Goal: Book appointment/travel/reservation

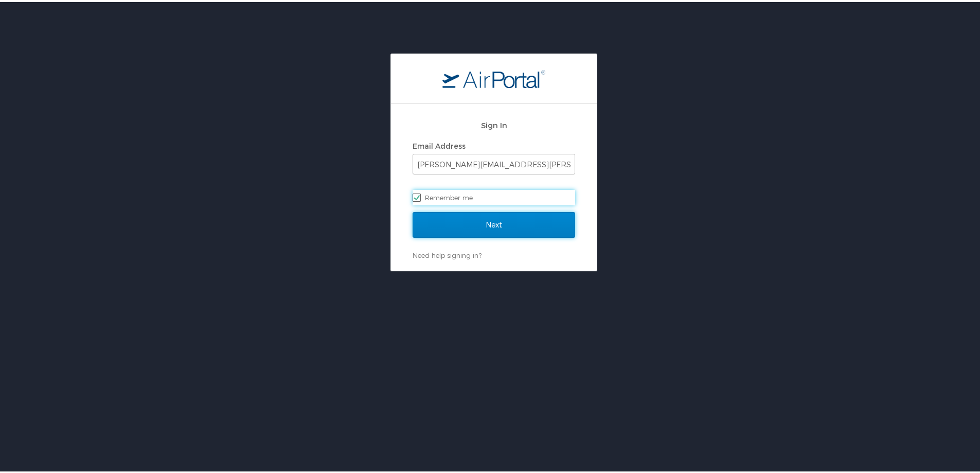
click at [500, 227] on input "Next" at bounding box center [494, 223] width 163 height 26
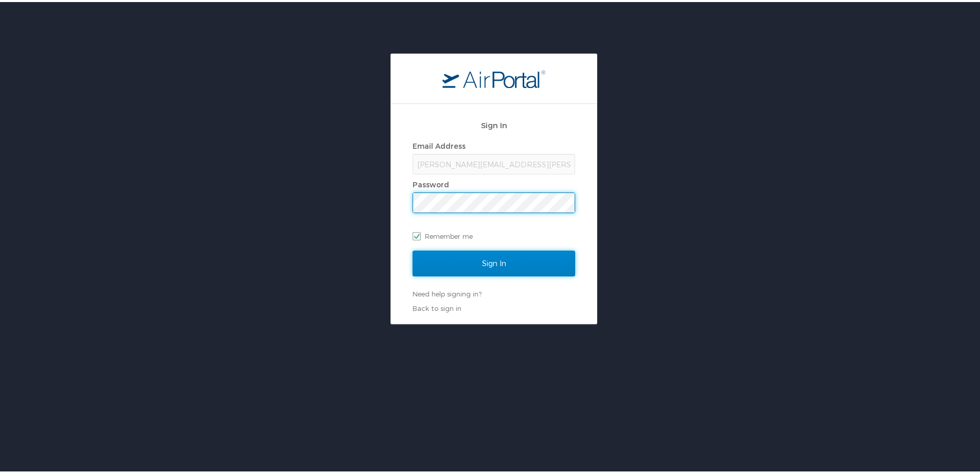
click at [514, 272] on input "Sign In" at bounding box center [494, 261] width 163 height 26
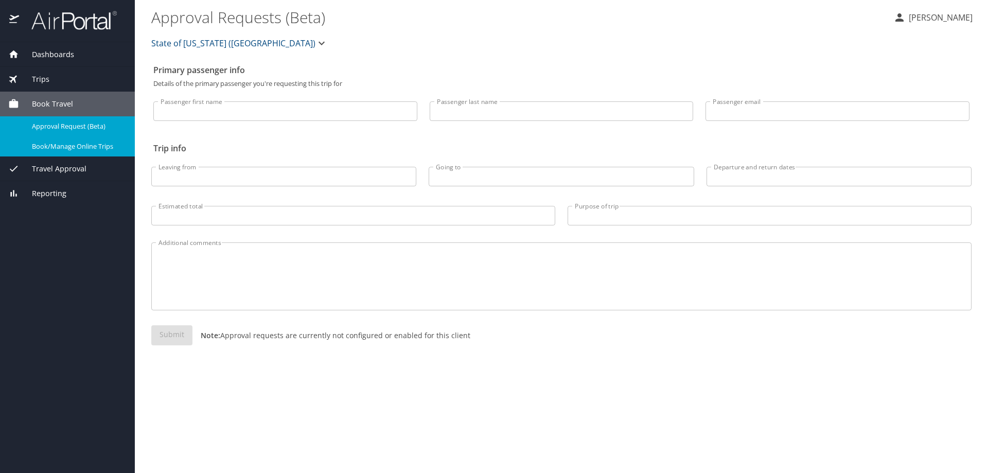
click at [105, 143] on span "Book/Manage Online Trips" at bounding box center [77, 146] width 91 height 10
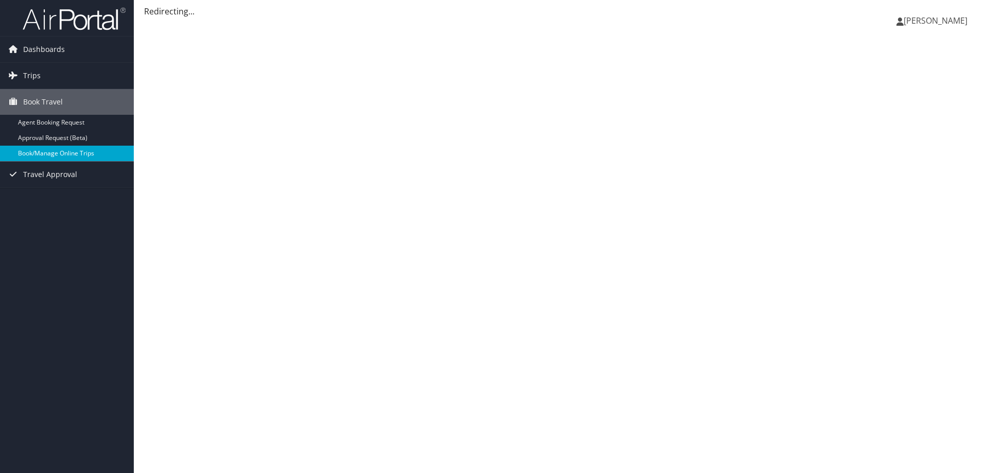
click at [63, 153] on link "Book/Manage Online Trips" at bounding box center [67, 153] width 134 height 15
